Goal: Information Seeking & Learning: Learn about a topic

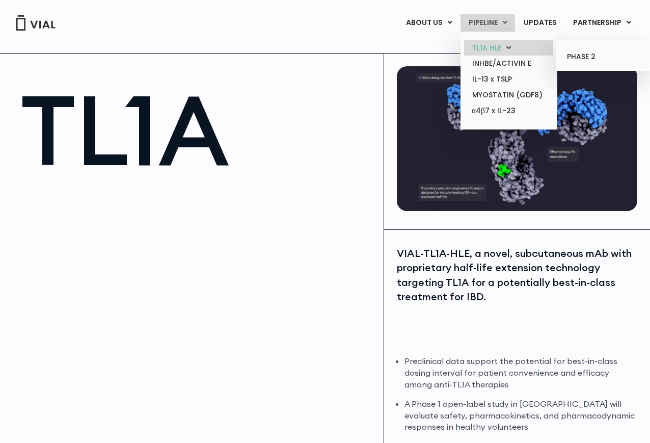
click at [486, 47] on link "TL1A HLE" at bounding box center [508, 48] width 89 height 16
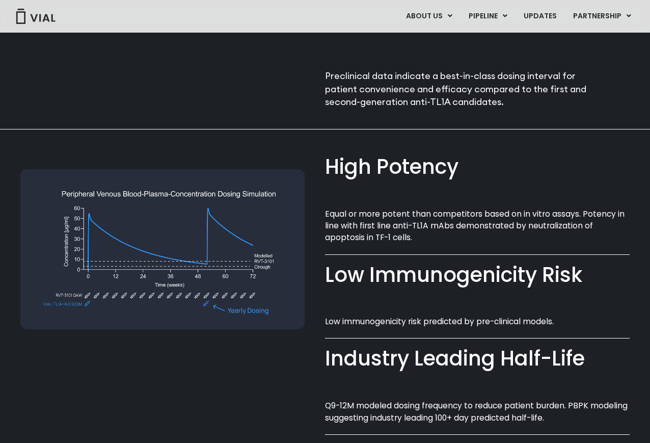
scroll to position [603, 0]
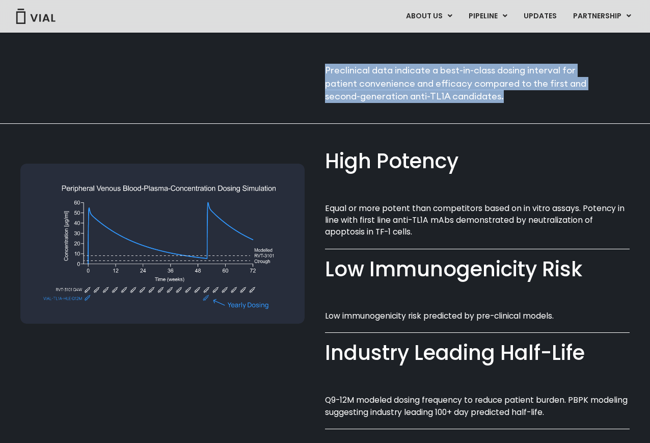
drag, startPoint x: 504, startPoint y: 97, endPoint x: 324, endPoint y: 70, distance: 181.8
click at [325, 70] on p "Preclinical data indicate a best-in-class dosing interval for patient convenien…" at bounding box center [460, 83] width 270 height 39
copy div "Preclinical data indicate a best-in-class dosing interval for patient convenien…"
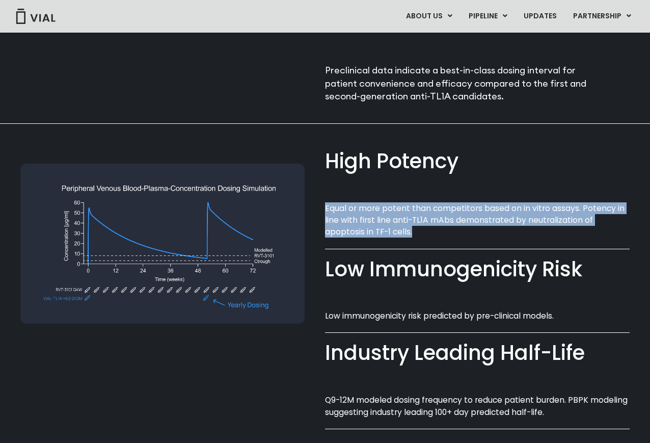
drag, startPoint x: 414, startPoint y: 233, endPoint x: 325, endPoint y: 210, distance: 91.5
click at [325, 210] on p "Equal or more potent than competitors based on in vitro assays. Potency in line…" at bounding box center [477, 220] width 305 height 36
copy p "Equal or more potent than competitors based on in vitro assays. Potency in line…"
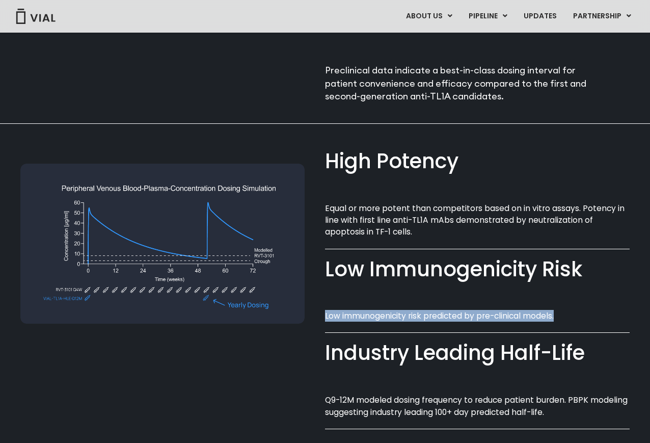
drag, startPoint x: 564, startPoint y: 319, endPoint x: 326, endPoint y: 318, distance: 237.8
click at [326, 318] on p "Low immunogenicity risk predicted by pre-clinical models.​" at bounding box center [477, 316] width 305 height 12
copy p "Low immunogenicity risk predicted by pre-clinical models.​"
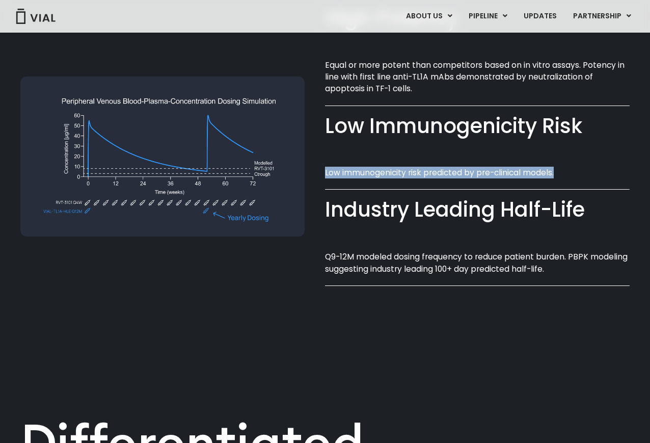
scroll to position [761, 0]
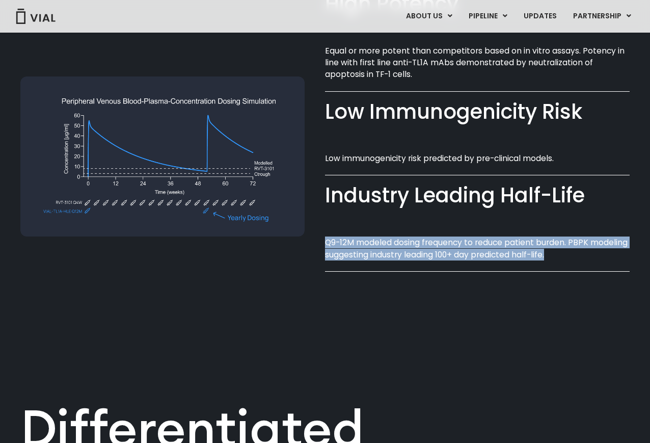
drag, startPoint x: 549, startPoint y: 255, endPoint x: 326, endPoint y: 245, distance: 222.7
click at [326, 245] on p "Q9-12M modeled dosing frequency to reduce patient burden. PBPK modeling suggest…" at bounding box center [477, 248] width 305 height 24
copy p "Q9-12M modeled dosing frequency to reduce patient burden. PBPK modeling suggest…"
click at [195, 218] on img at bounding box center [162, 156] width 284 height 160
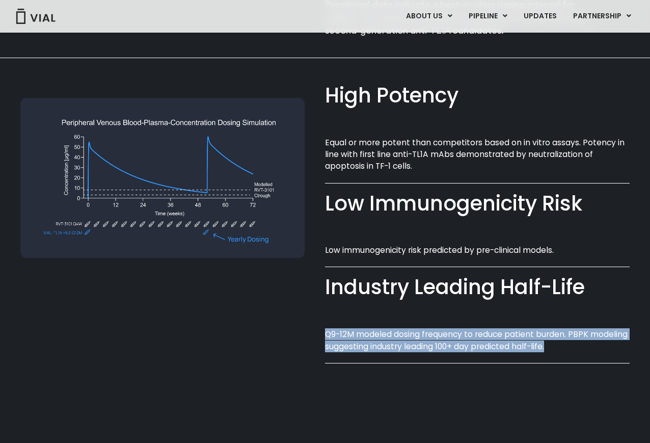
scroll to position [624, 0]
